Goal: Information Seeking & Learning: Learn about a topic

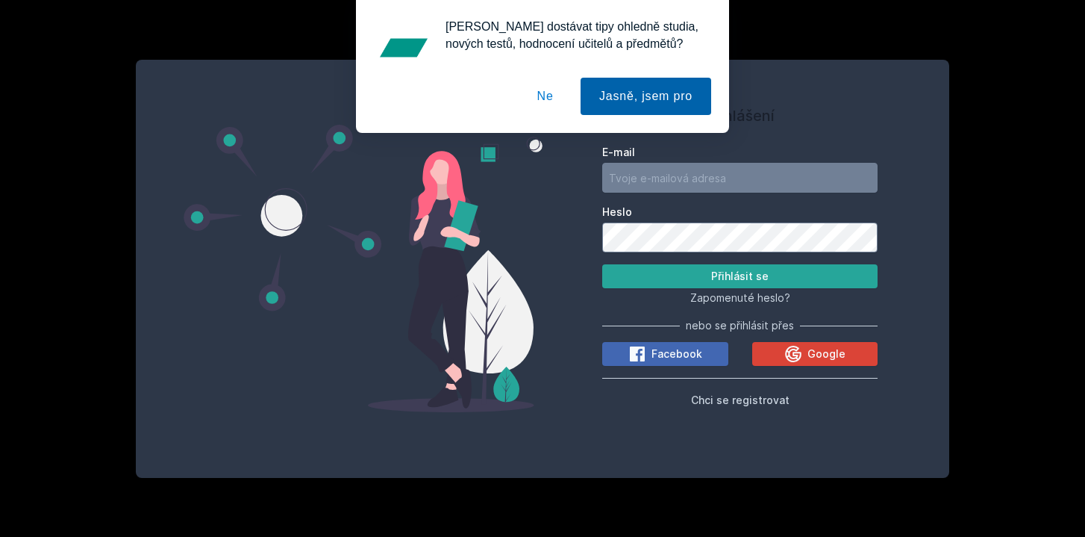
click at [622, 99] on button "Jasně, jsem pro" at bounding box center [646, 96] width 131 height 37
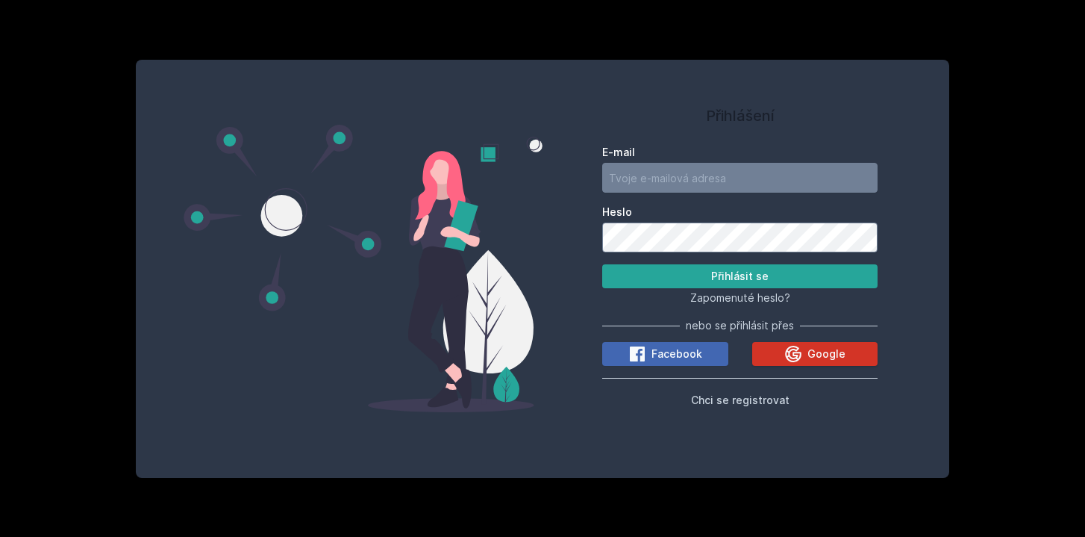
click at [804, 356] on div "Google" at bounding box center [814, 354] width 61 height 18
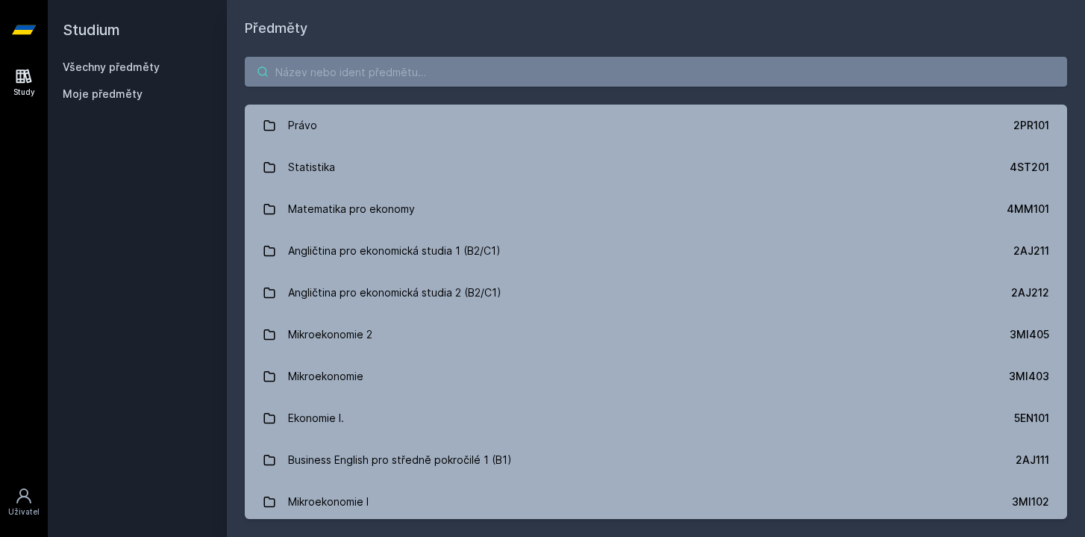
click at [380, 75] on input "search" at bounding box center [656, 72] width 822 height 30
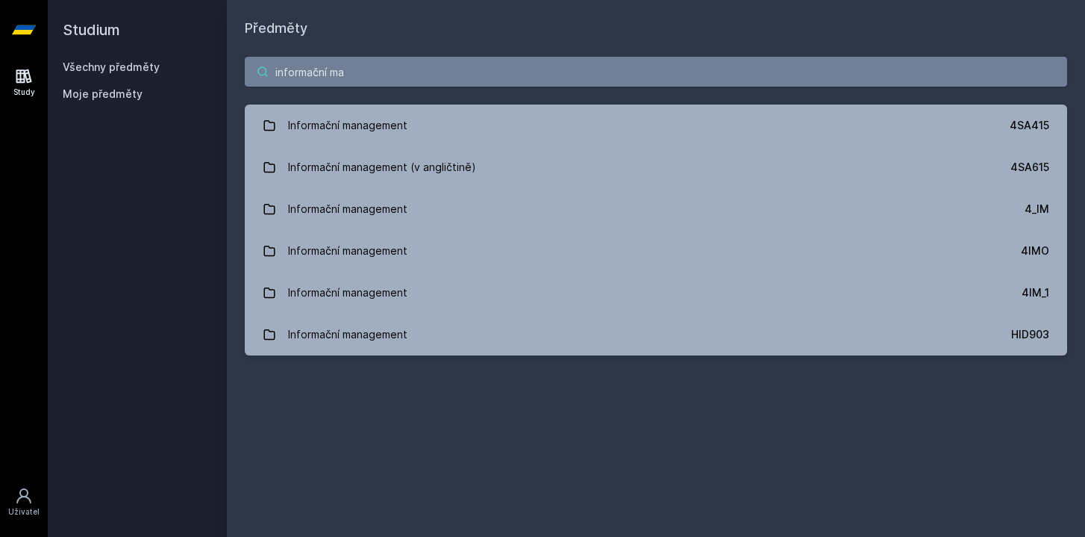
type input "informační ma"
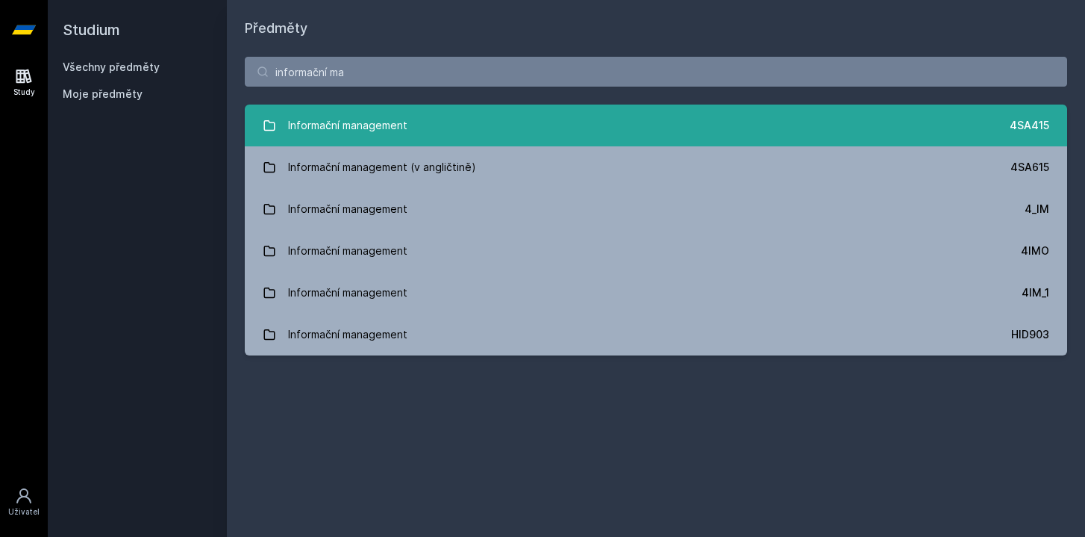
click at [374, 130] on div "Informační management" at bounding box center [347, 125] width 119 height 30
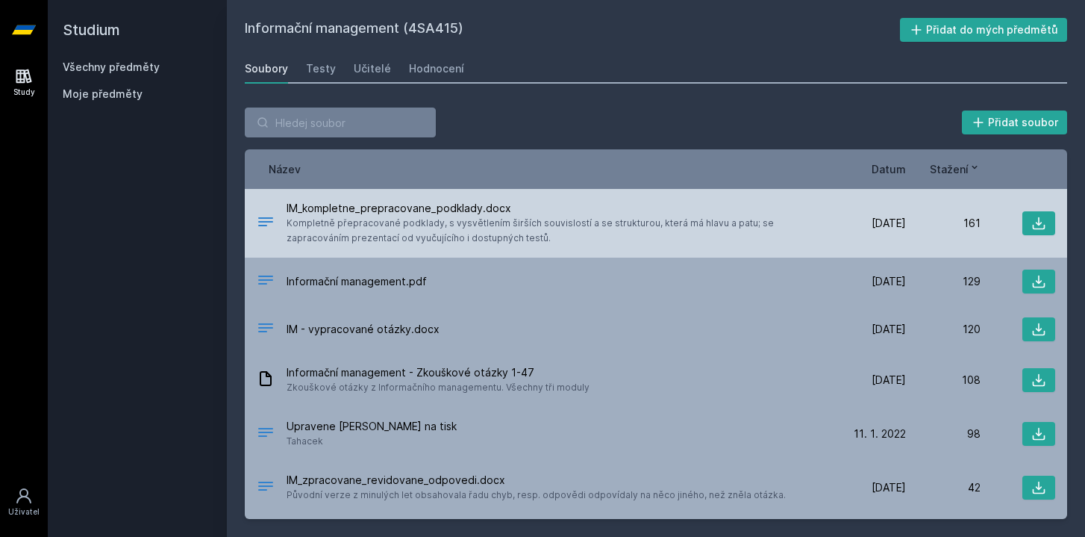
click at [454, 216] on span "Kompletně přepracované podklady, s vysvětlením širších souvislostí a se struktu…" at bounding box center [556, 231] width 539 height 30
click at [1040, 222] on icon at bounding box center [1039, 223] width 13 height 13
